Goal: Check status: Check status

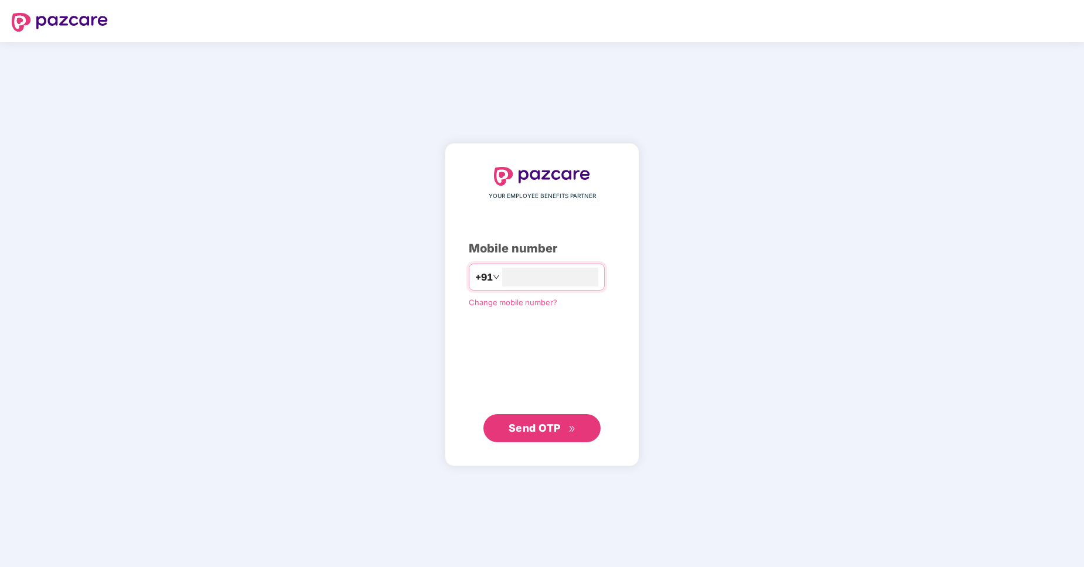
type input "**********"
click at [543, 435] on span "Send OTP" at bounding box center [542, 428] width 67 height 16
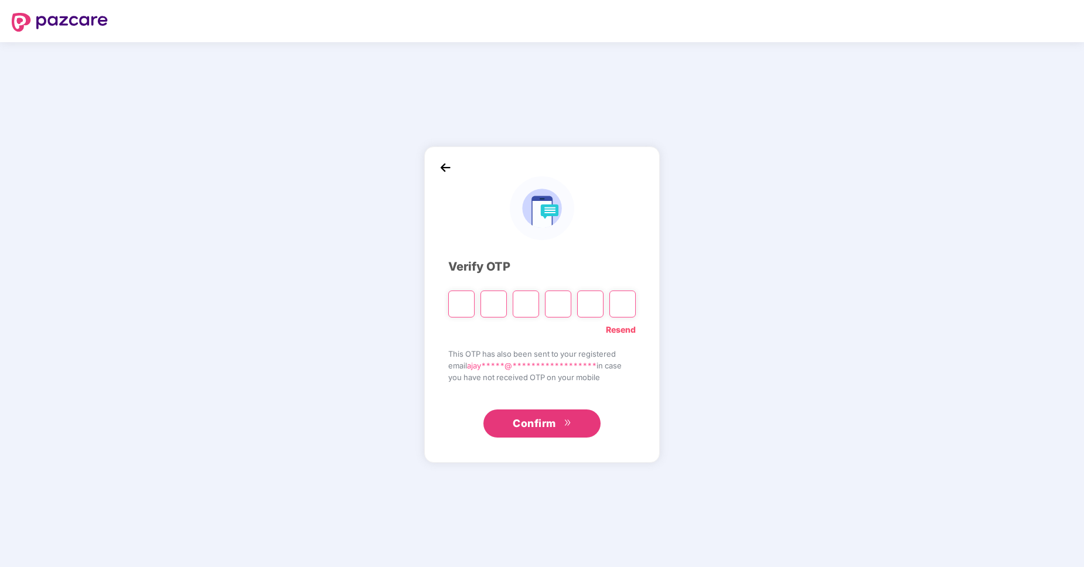
type input "*"
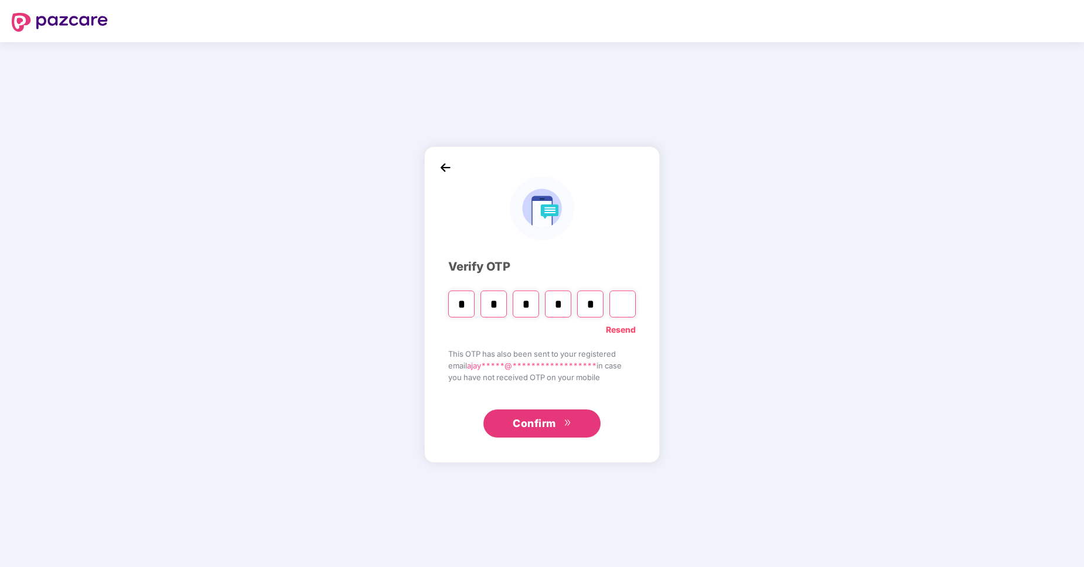
type input "*"
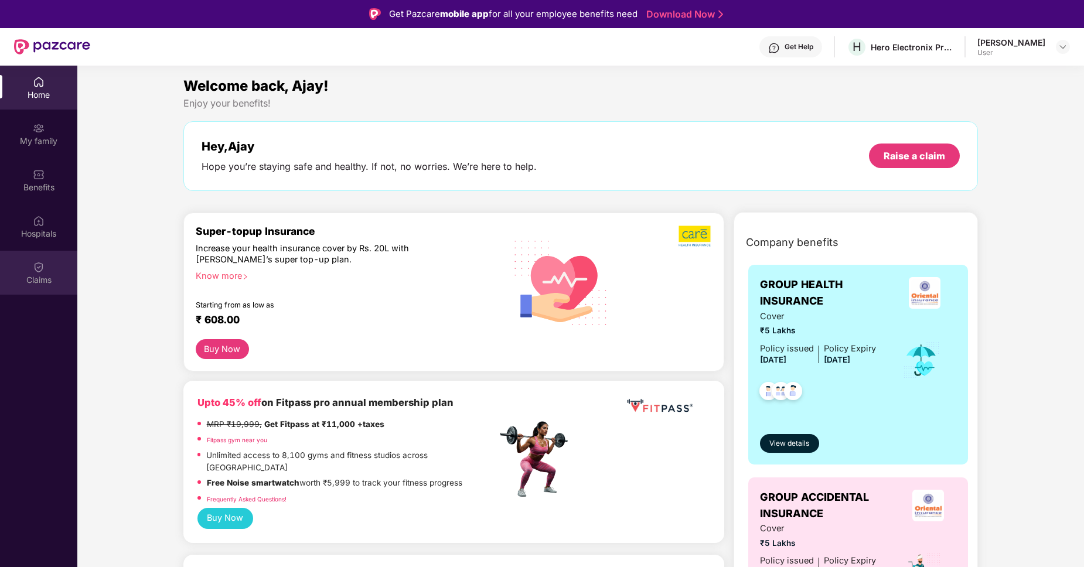
click at [50, 275] on div "Claims" at bounding box center [38, 280] width 77 height 12
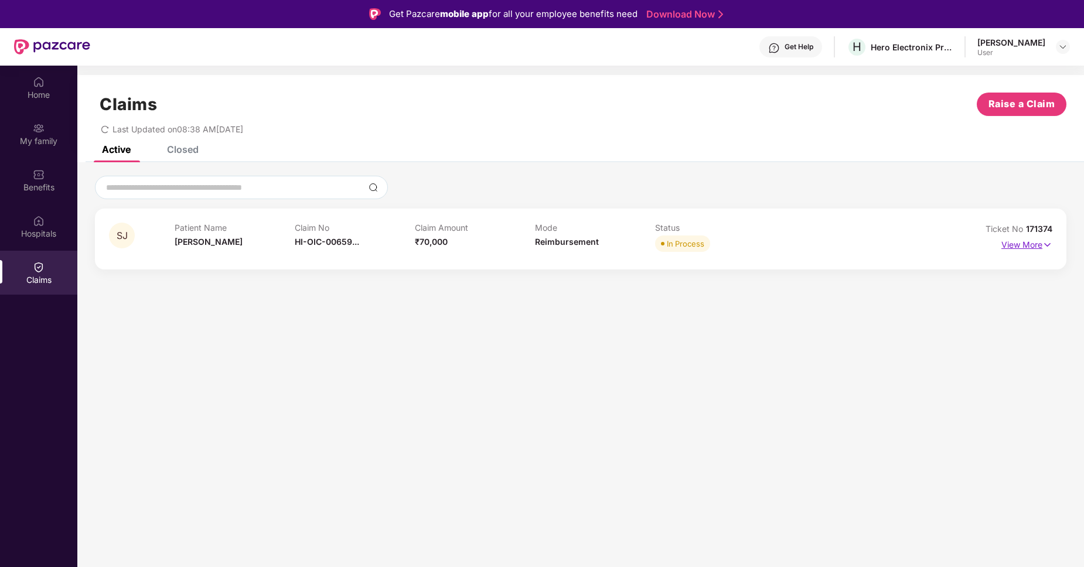
click at [1027, 246] on p "View More" at bounding box center [1026, 244] width 51 height 16
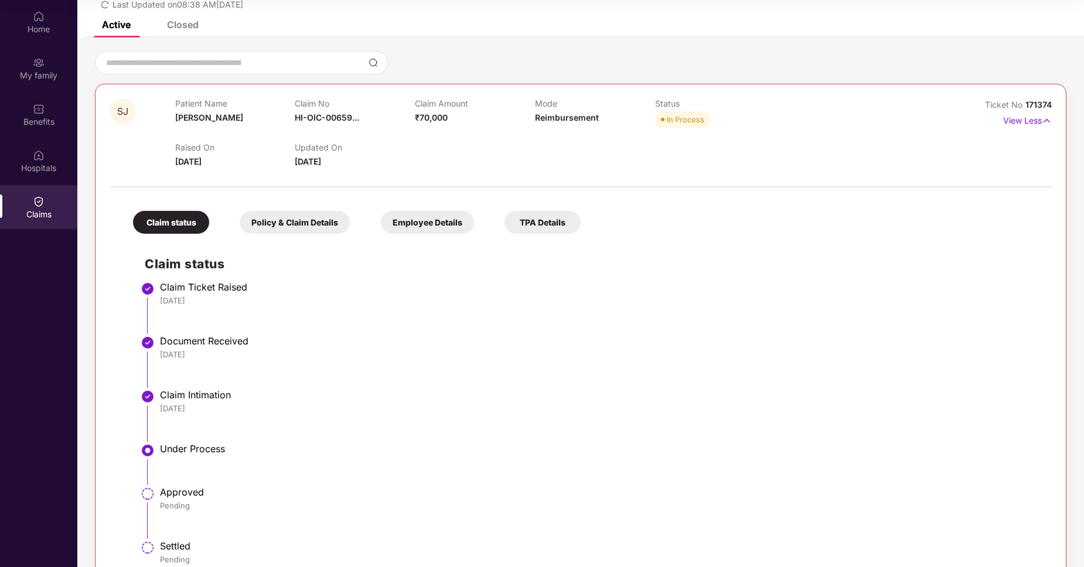
scroll to position [60, 0]
click at [321, 161] on span "[DATE]" at bounding box center [308, 161] width 26 height 10
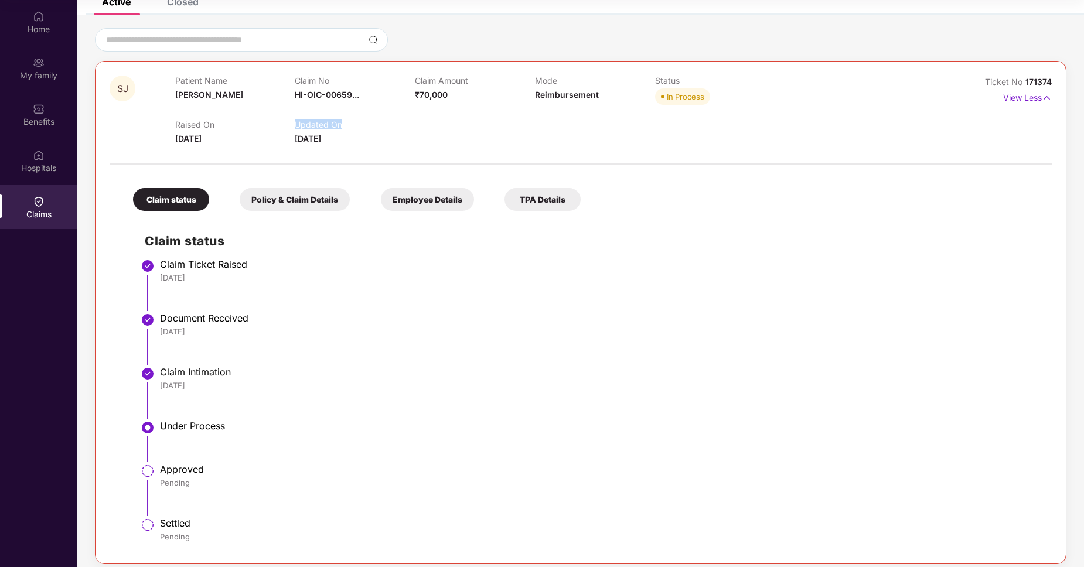
scroll to position [91, 0]
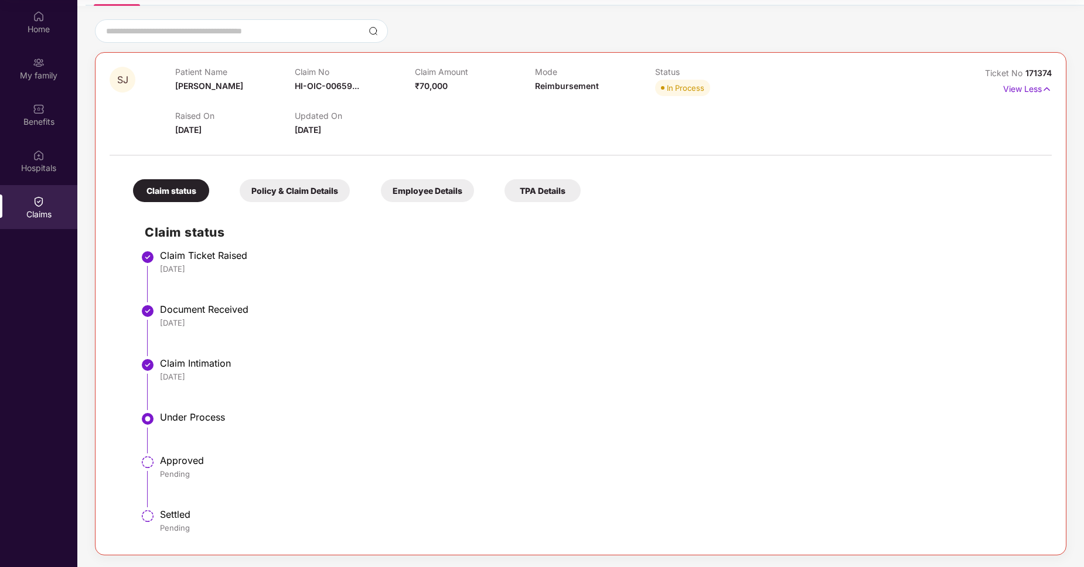
click at [562, 193] on div "TPA Details" at bounding box center [543, 190] width 76 height 23
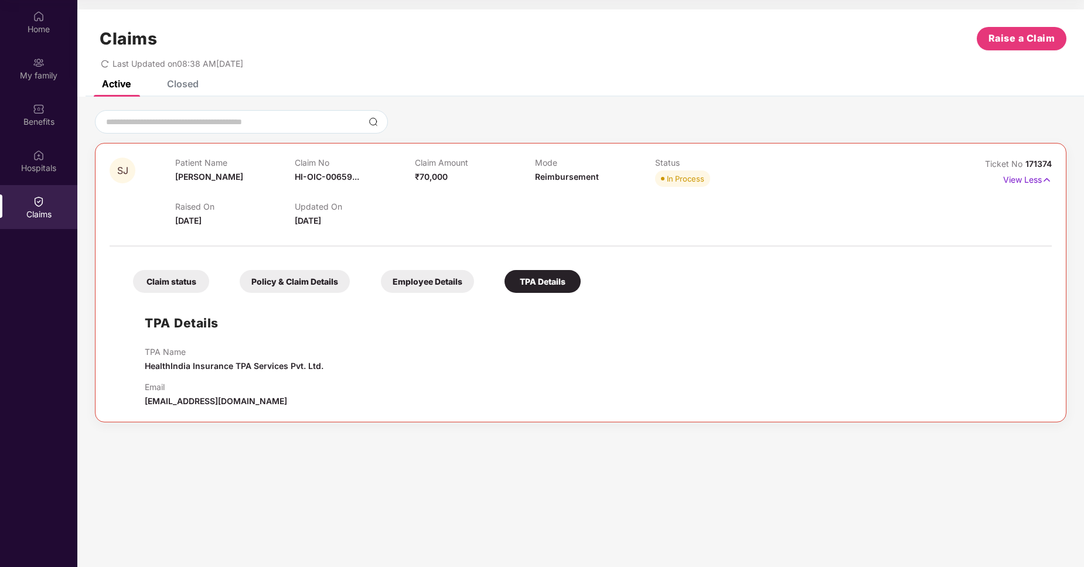
scroll to position [0, 0]
click at [425, 279] on div "Employee Details" at bounding box center [427, 281] width 93 height 23
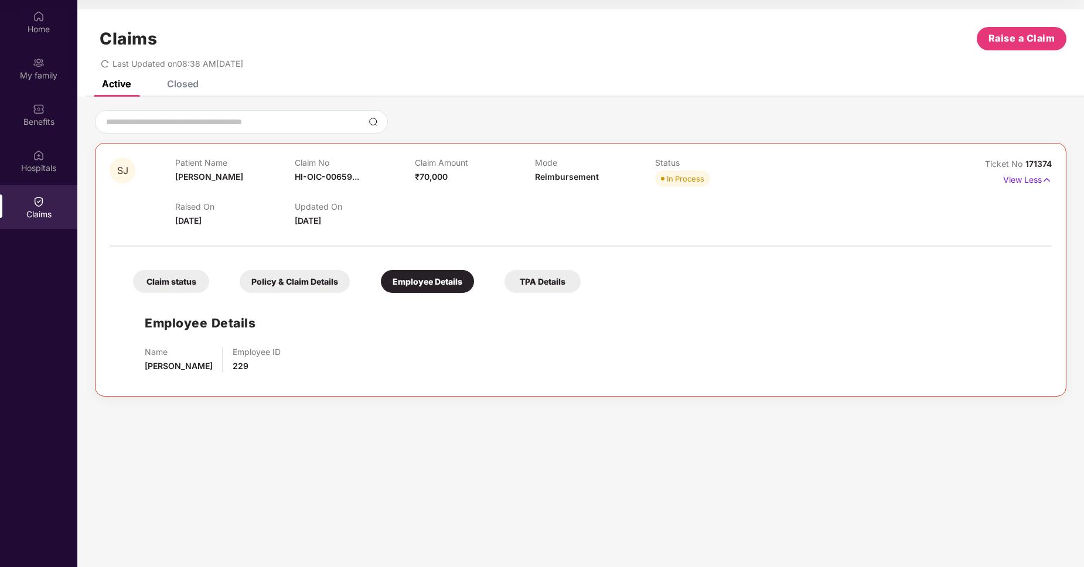
click at [326, 275] on div "Policy & Claim Details" at bounding box center [295, 281] width 110 height 23
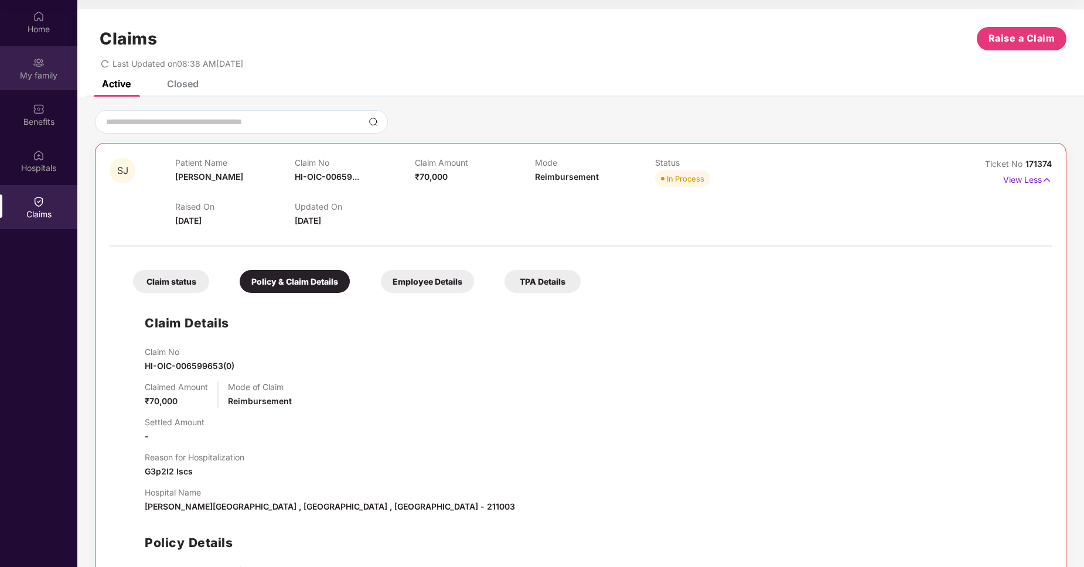
click at [33, 58] on img at bounding box center [39, 63] width 12 height 12
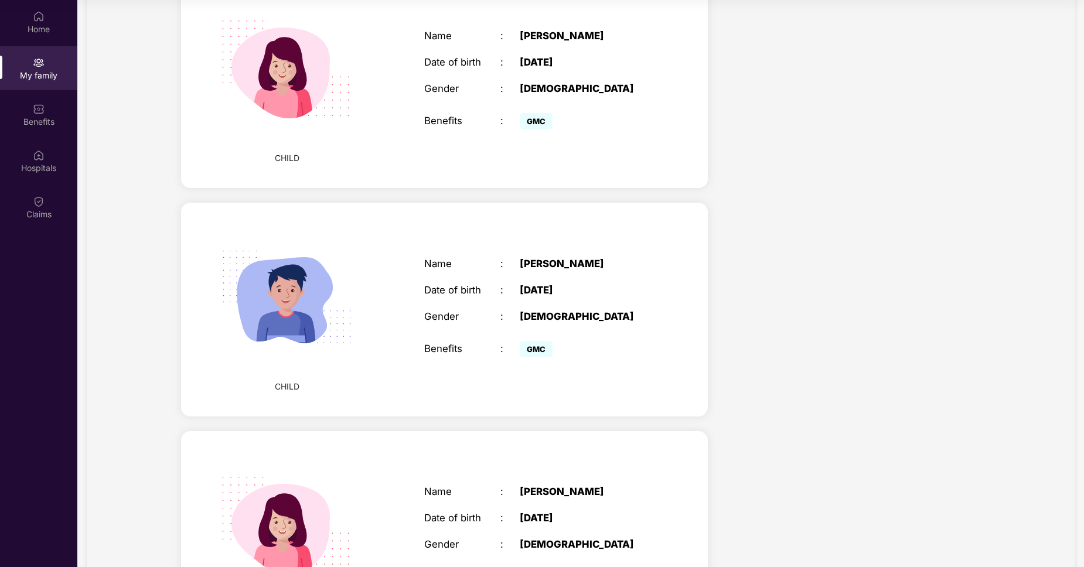
scroll to position [701, 0]
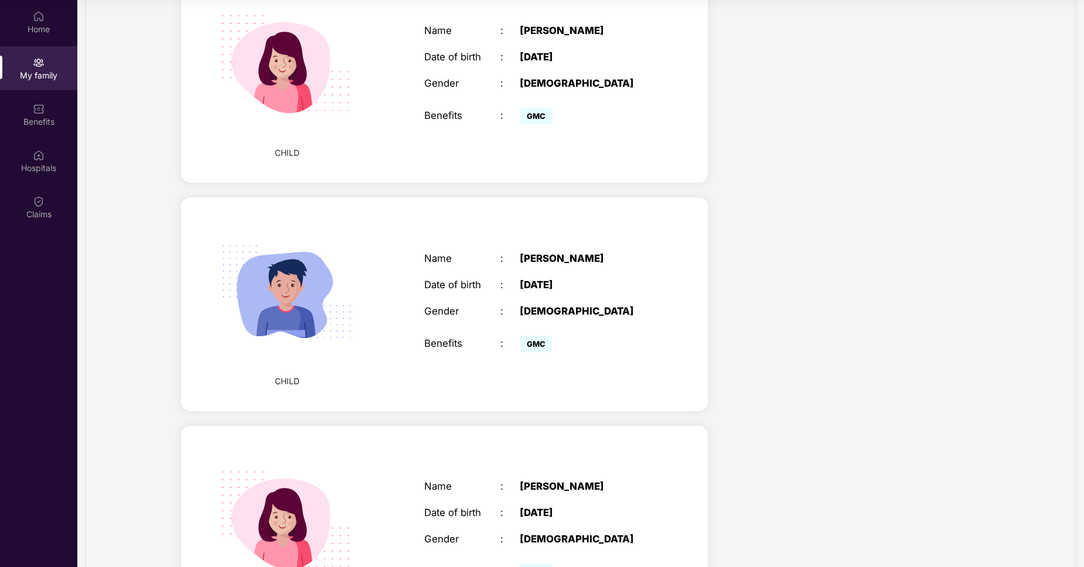
click at [471, 309] on div "Gender" at bounding box center [462, 312] width 76 height 12
click at [296, 381] on span "CHILD" at bounding box center [287, 381] width 25 height 13
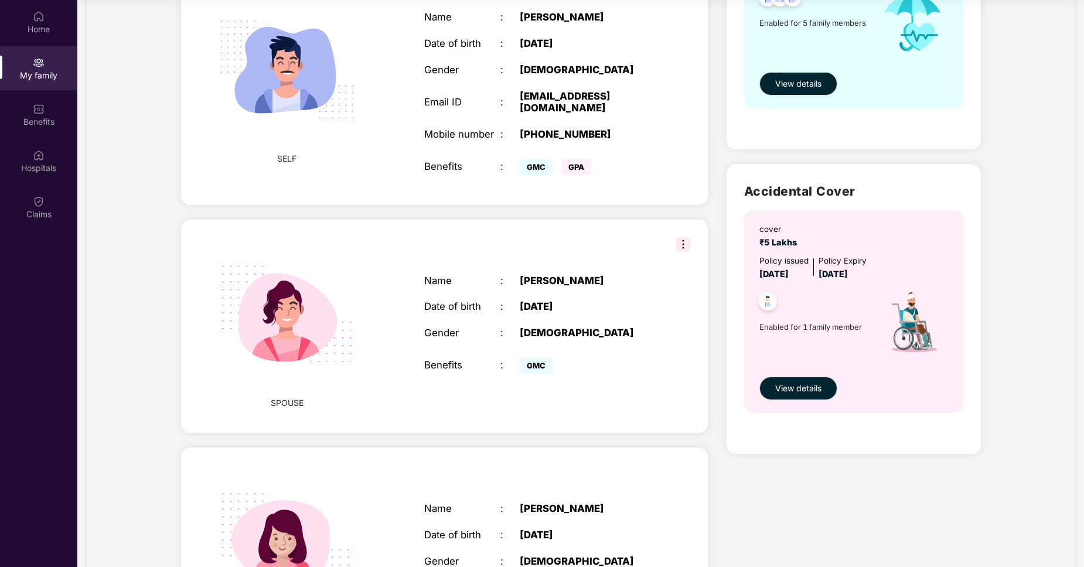
scroll to position [0, 0]
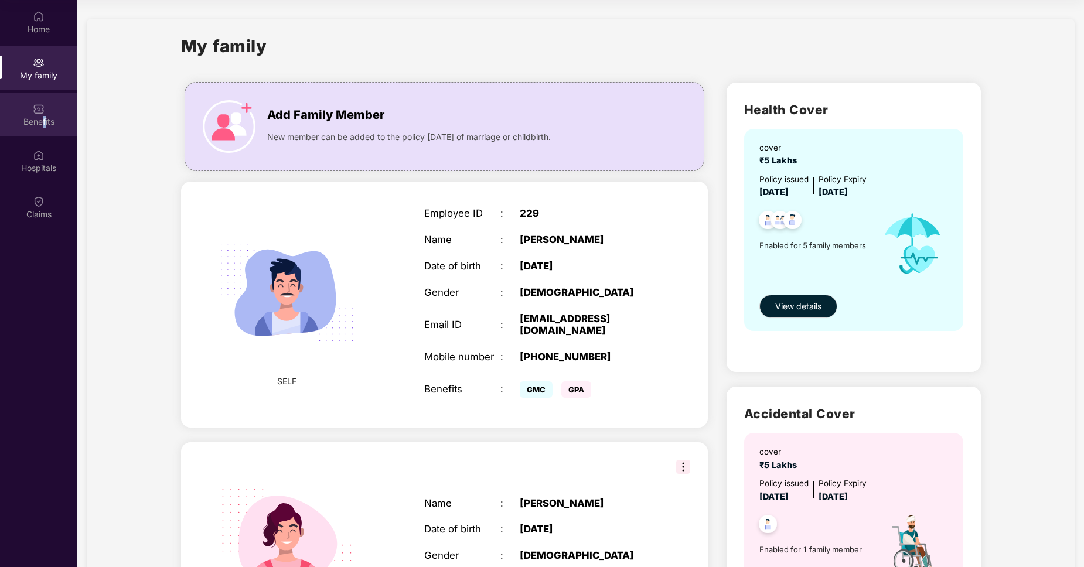
click at [44, 118] on div "Benefits" at bounding box center [38, 122] width 77 height 12
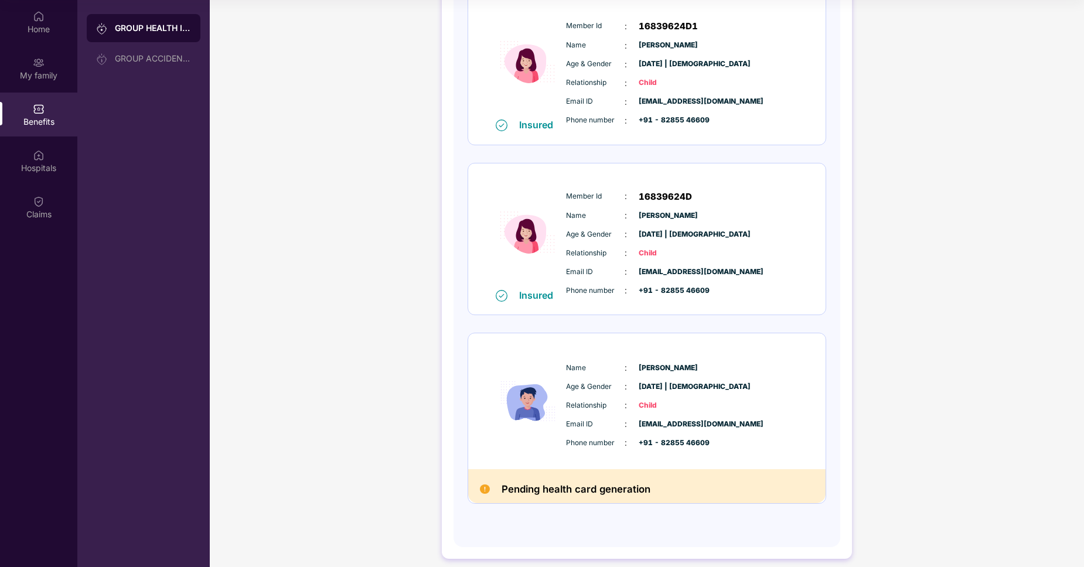
scroll to position [532, 0]
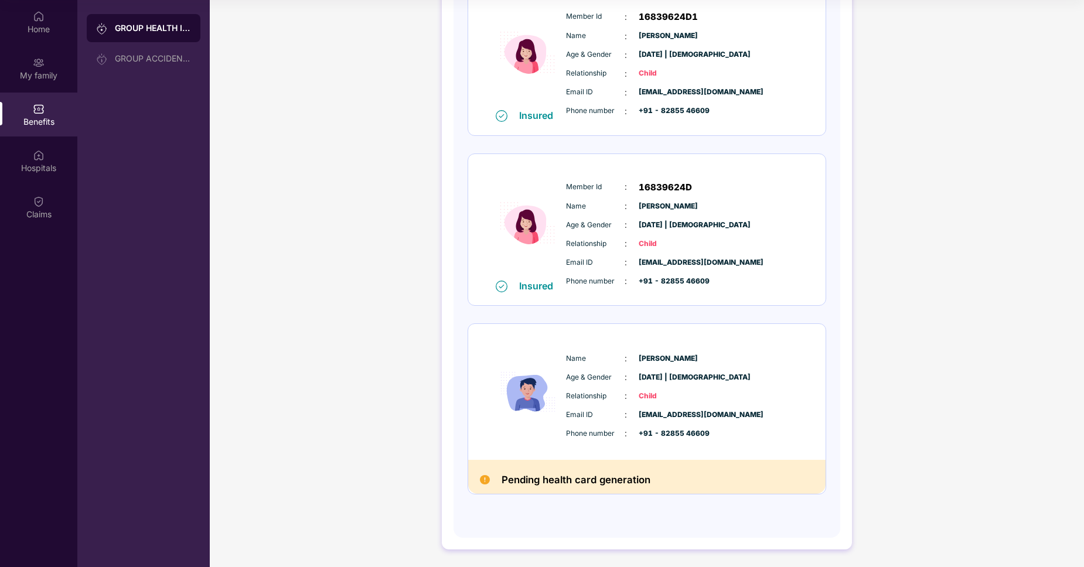
click at [540, 482] on h2 "Pending health card generation" at bounding box center [576, 480] width 149 height 17
click at [355, 418] on div "GROUP HEALTH INSURANCE DETAILS INCLUSIONS EXCLUSIONS Policy No: 550000/48/2026/…" at bounding box center [647, 20] width 874 height 1093
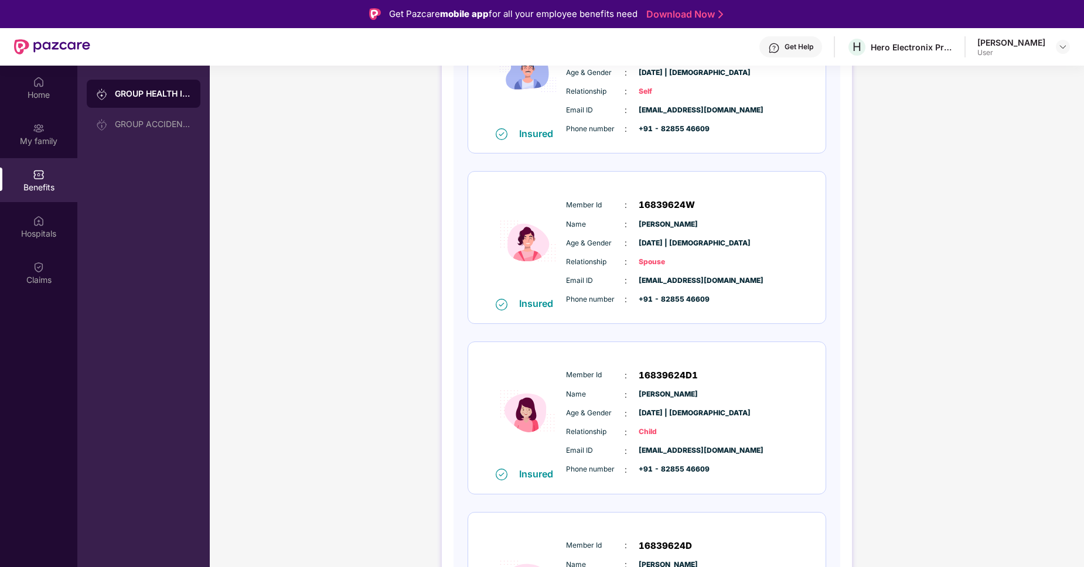
scroll to position [0, 0]
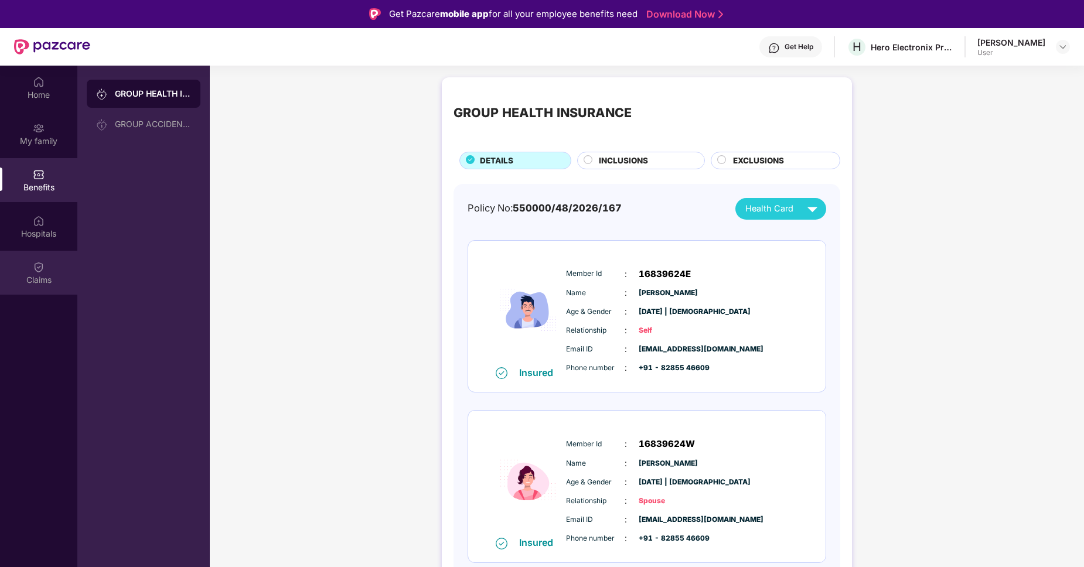
click at [33, 270] on img at bounding box center [39, 267] width 12 height 12
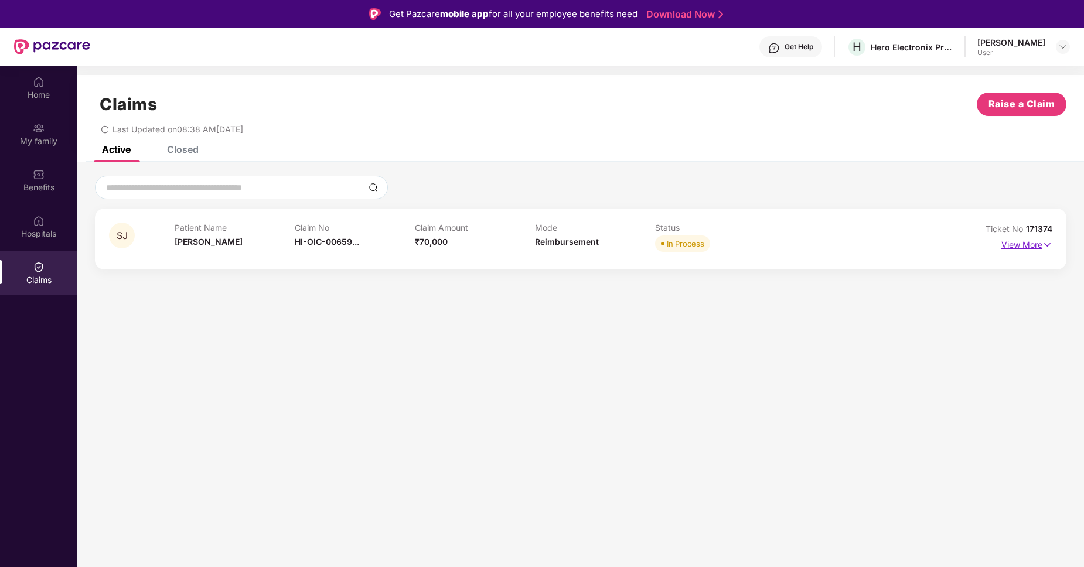
click at [1029, 243] on p "View More" at bounding box center [1026, 244] width 51 height 16
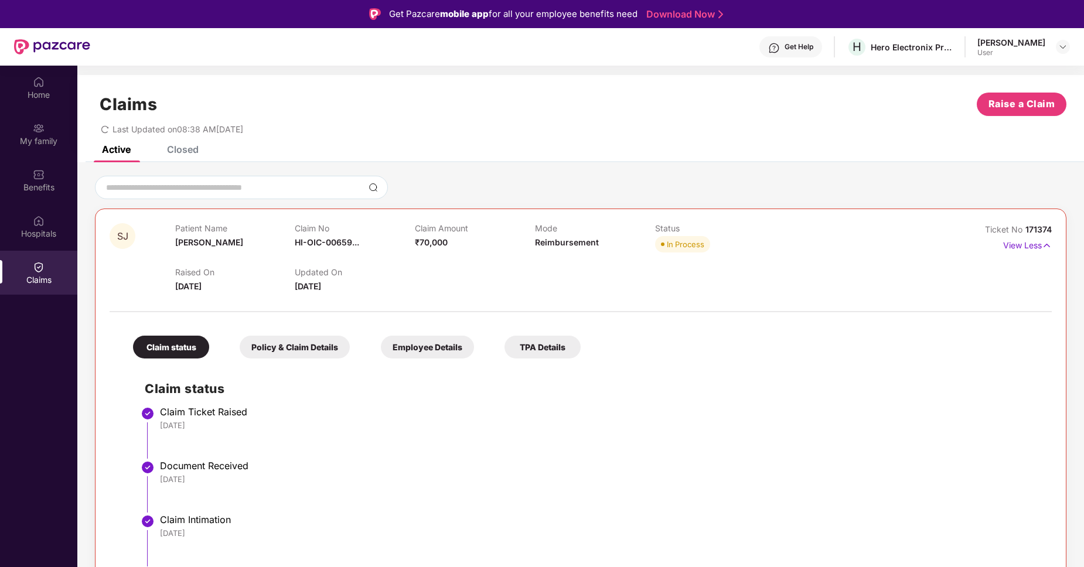
click at [529, 350] on div "TPA Details" at bounding box center [543, 347] width 76 height 23
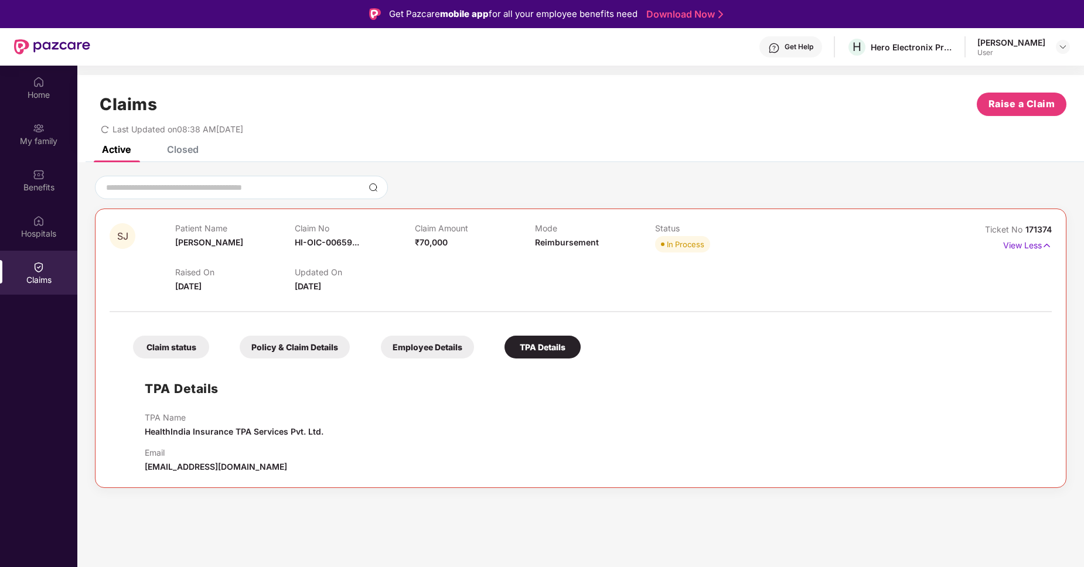
click at [224, 469] on span "[EMAIL_ADDRESS][DOMAIN_NAME]" at bounding box center [216, 467] width 142 height 10
copy span "healthindiatpa"
click at [193, 288] on span "[DATE]" at bounding box center [188, 286] width 26 height 10
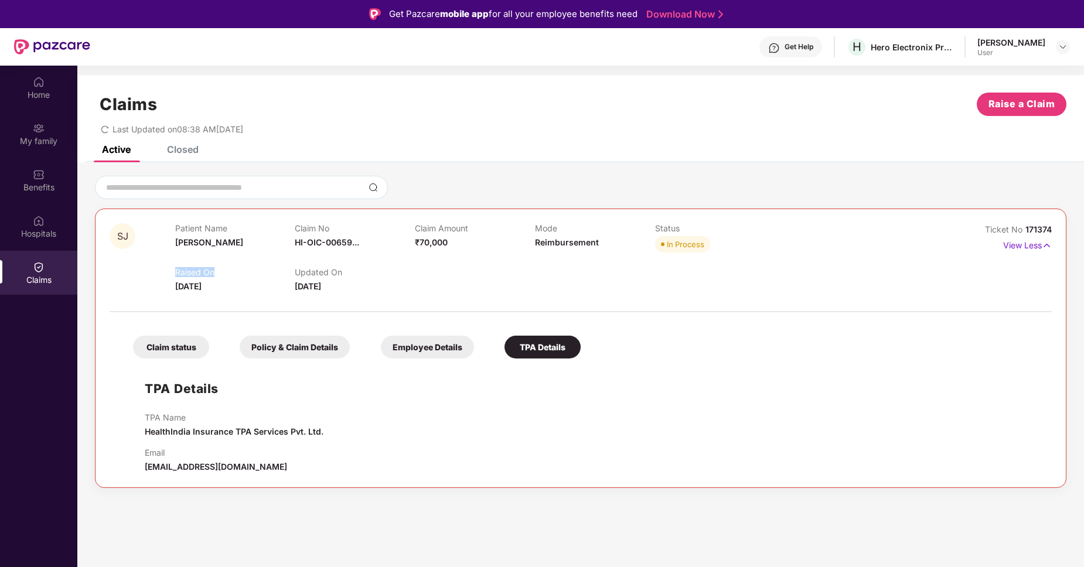
click at [193, 288] on span "[DATE]" at bounding box center [188, 286] width 26 height 10
click at [403, 287] on div "Updated On [DATE]" at bounding box center [355, 280] width 120 height 26
click at [124, 107] on h1 "Claims" at bounding box center [128, 104] width 57 height 20
copy h1 "Claims"
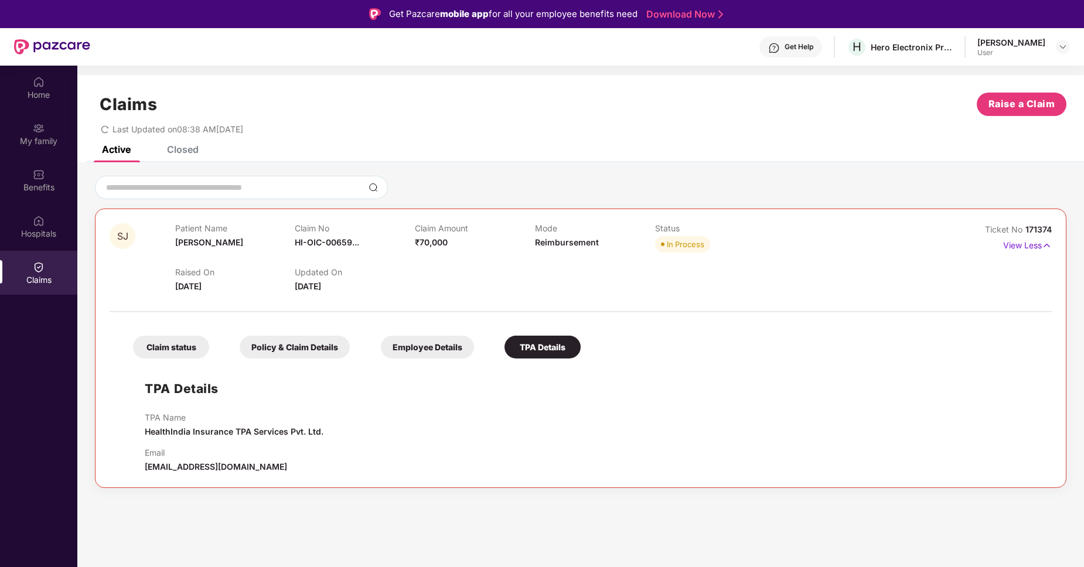
click at [243, 128] on span "Last Updated on 08:38 AM[DATE]" at bounding box center [178, 129] width 131 height 10
click at [176, 147] on div "Closed" at bounding box center [183, 150] width 32 height 12
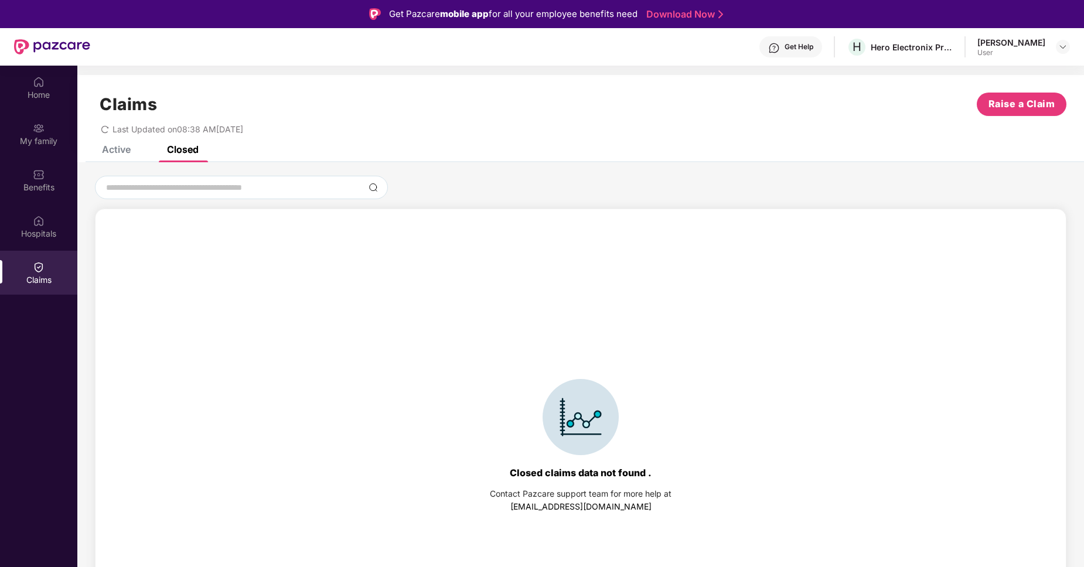
click at [128, 147] on div "Active" at bounding box center [116, 150] width 29 height 12
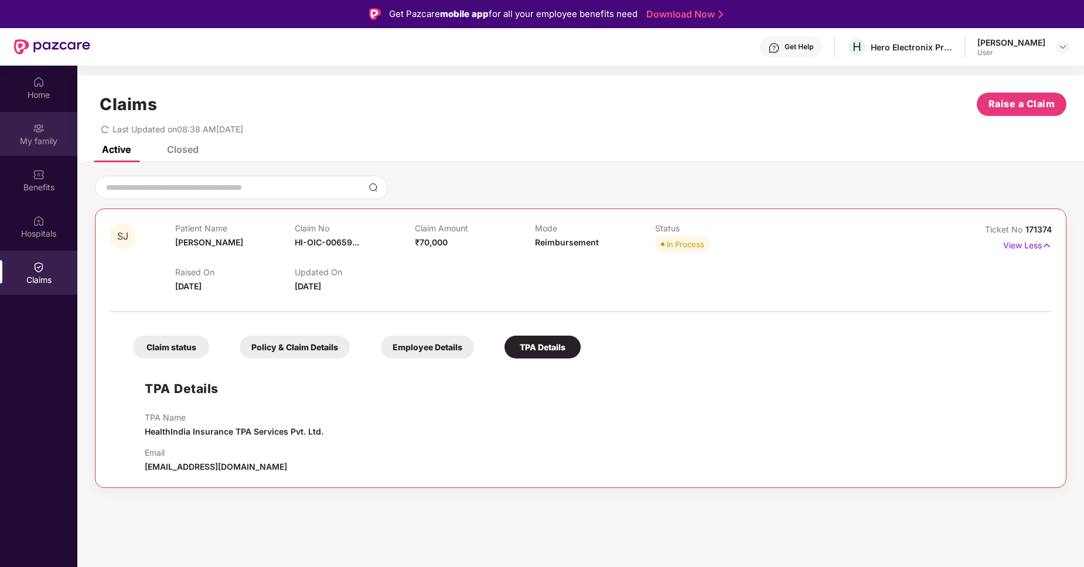
click at [35, 136] on div "My family" at bounding box center [38, 141] width 77 height 12
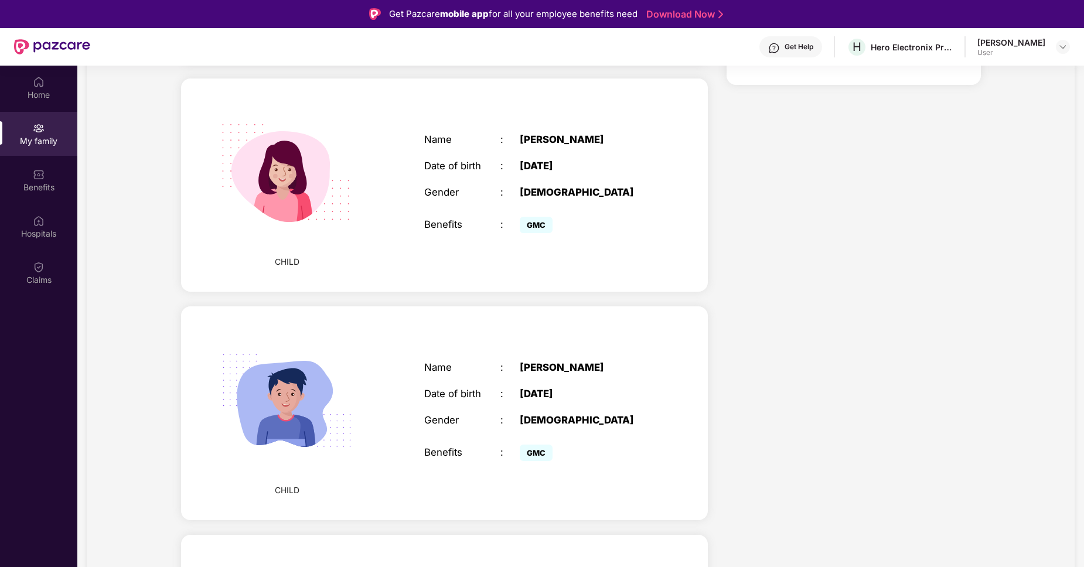
scroll to position [820, 0]
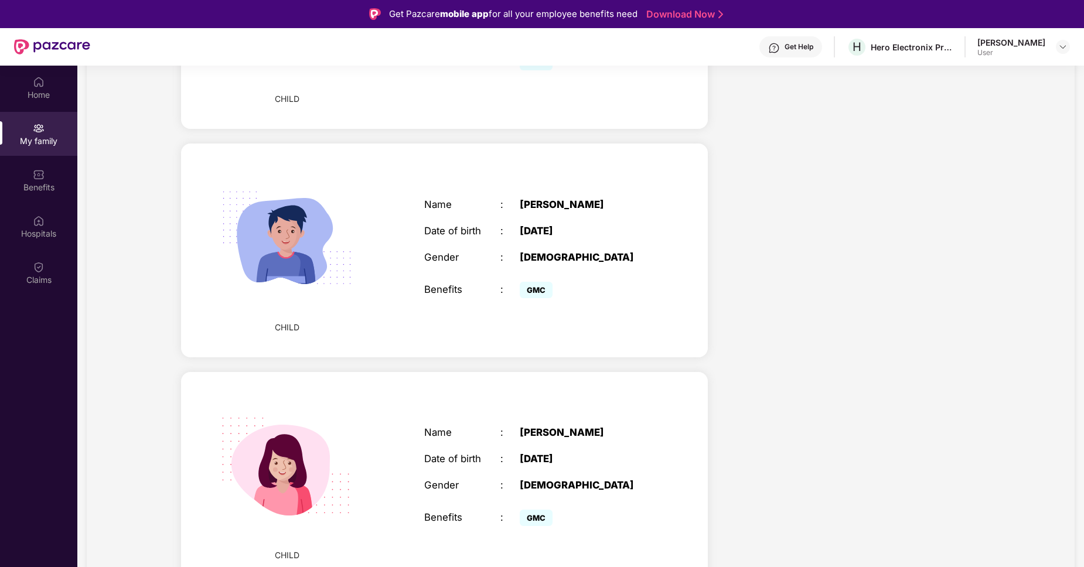
click at [534, 291] on span "GMC" at bounding box center [536, 290] width 33 height 16
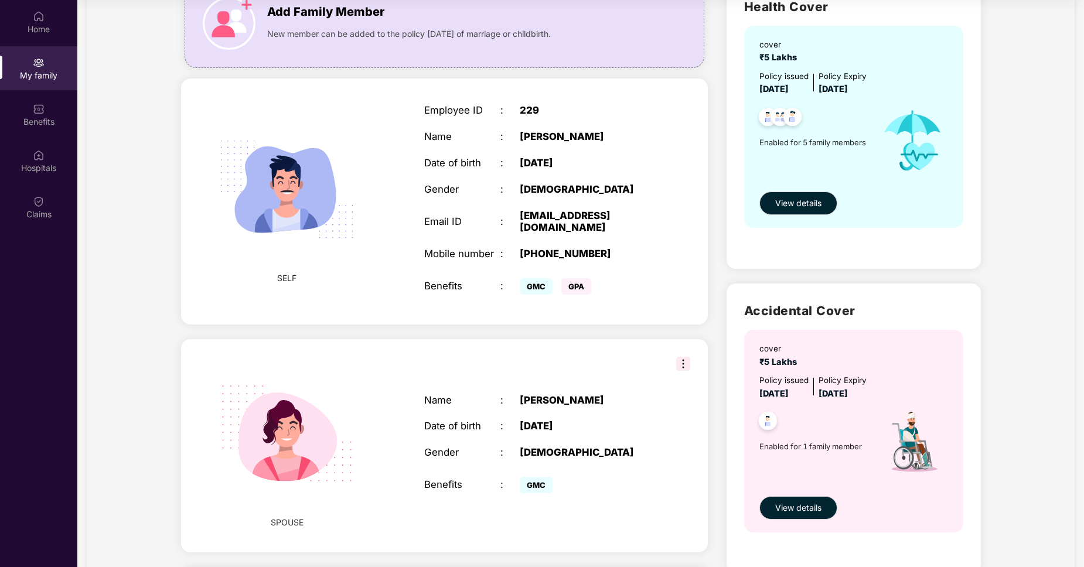
scroll to position [0, 0]
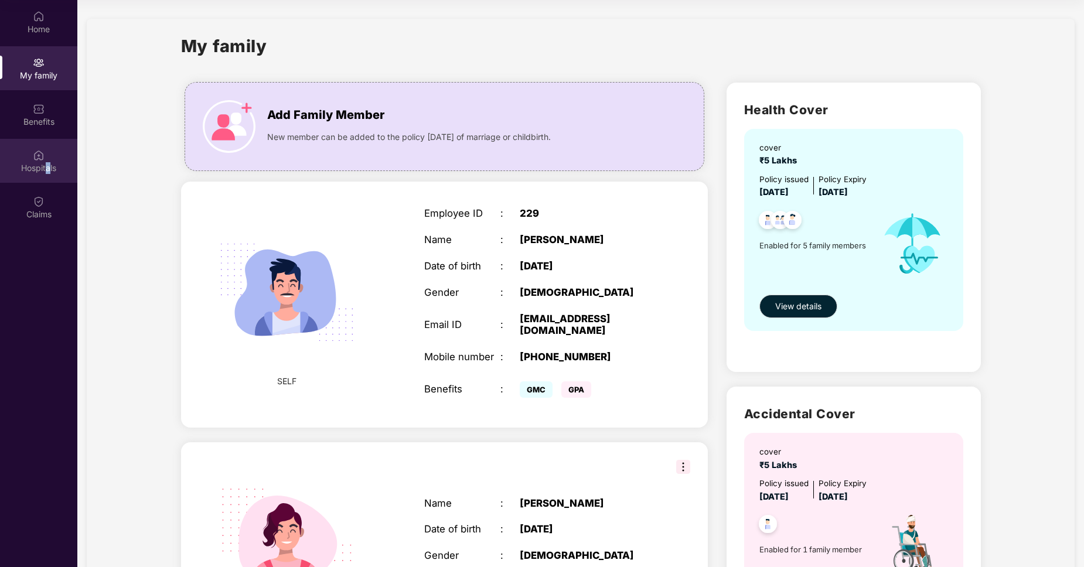
click at [47, 171] on div "Hospitals" at bounding box center [38, 168] width 77 height 12
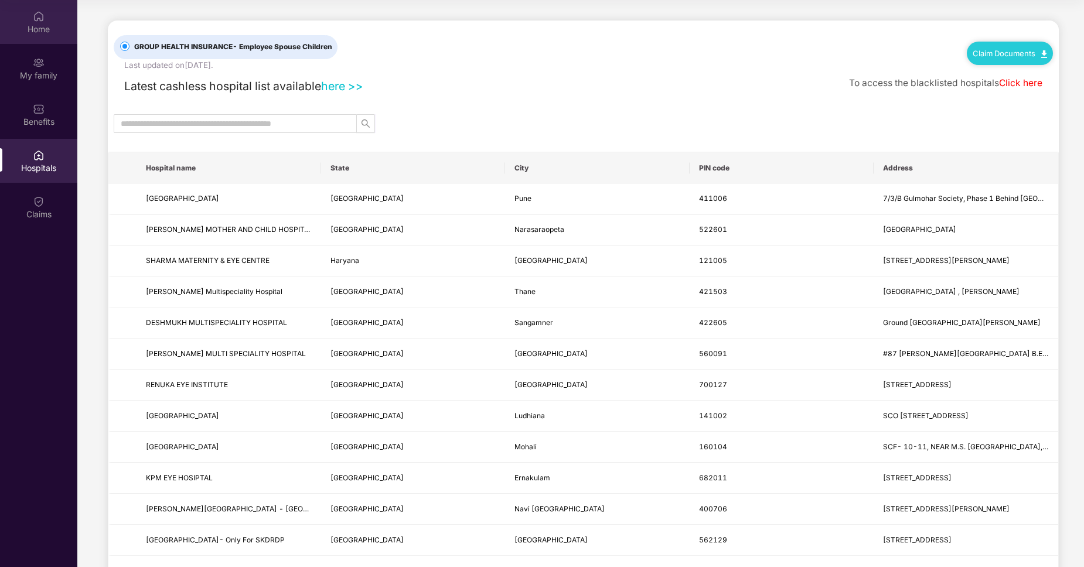
click at [40, 30] on div "Home" at bounding box center [38, 29] width 77 height 12
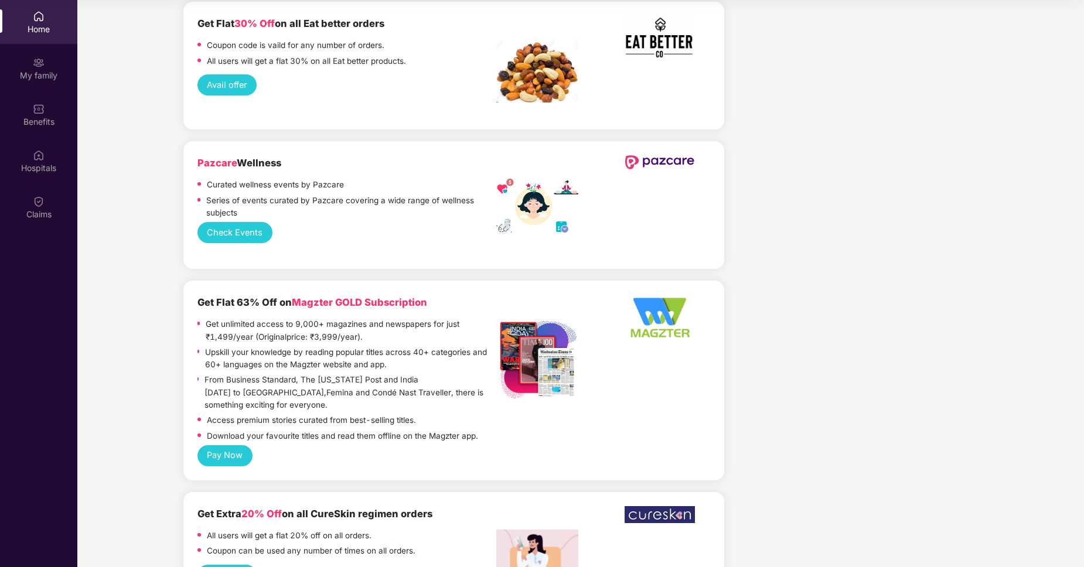
scroll to position [1793, 0]
